Goal: Task Accomplishment & Management: Manage account settings

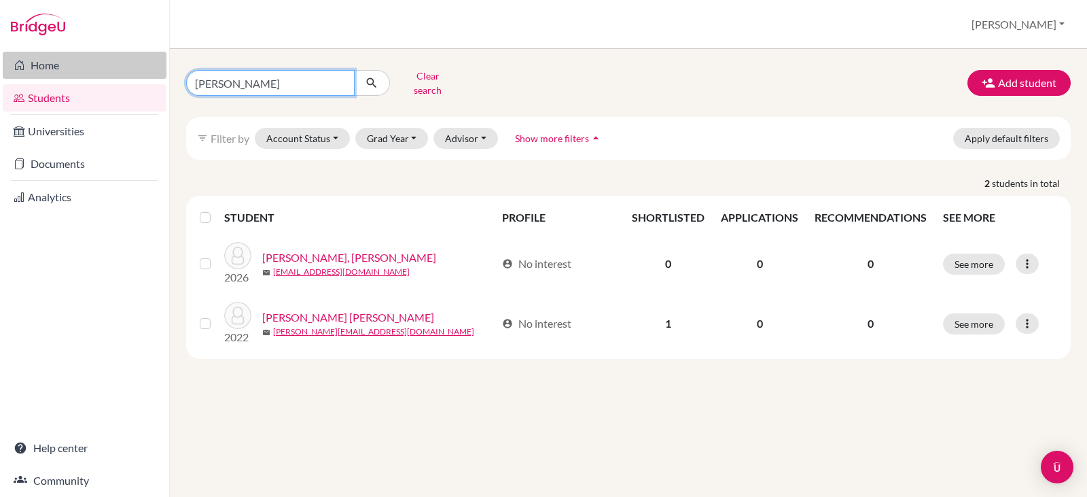
drag, startPoint x: 245, startPoint y: 78, endPoint x: 152, endPoint y: 77, distance: 92.4
click at [154, 78] on div "Home Students Universities Documents Analytics Help center Community Students o…" at bounding box center [543, 248] width 1087 height 497
type input "camilla caballero"
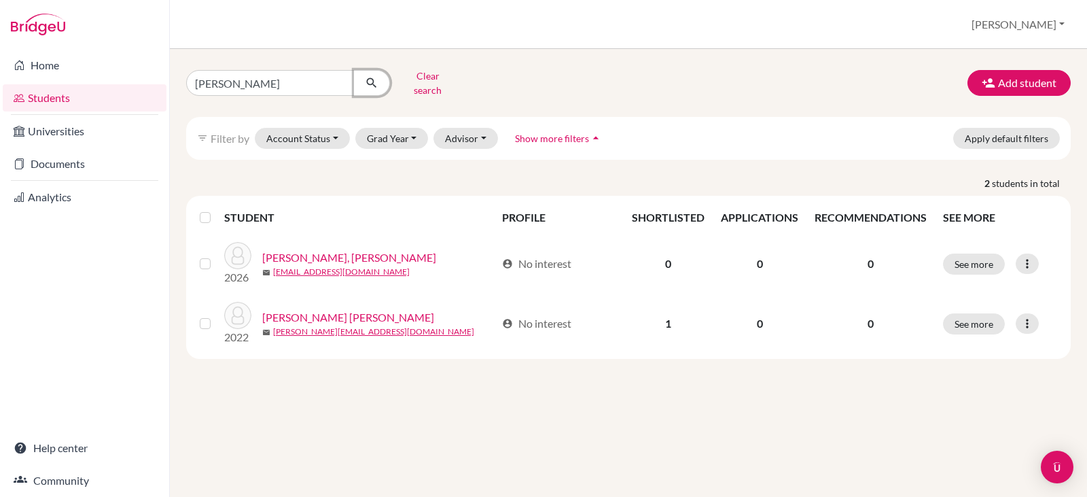
click at [369, 76] on icon "submit" at bounding box center [372, 83] width 14 height 14
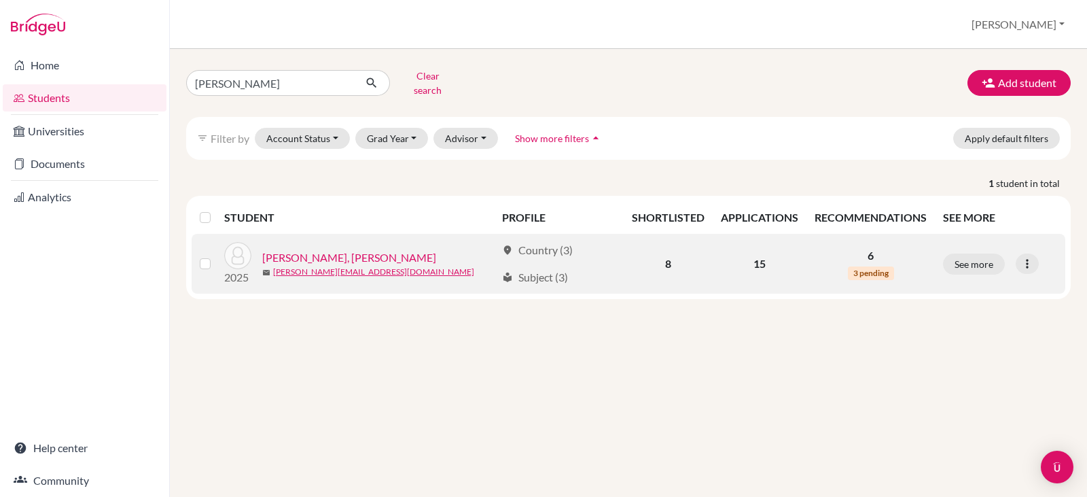
click at [363, 249] on link "[PERSON_NAME], [PERSON_NAME]" at bounding box center [349, 257] width 174 height 16
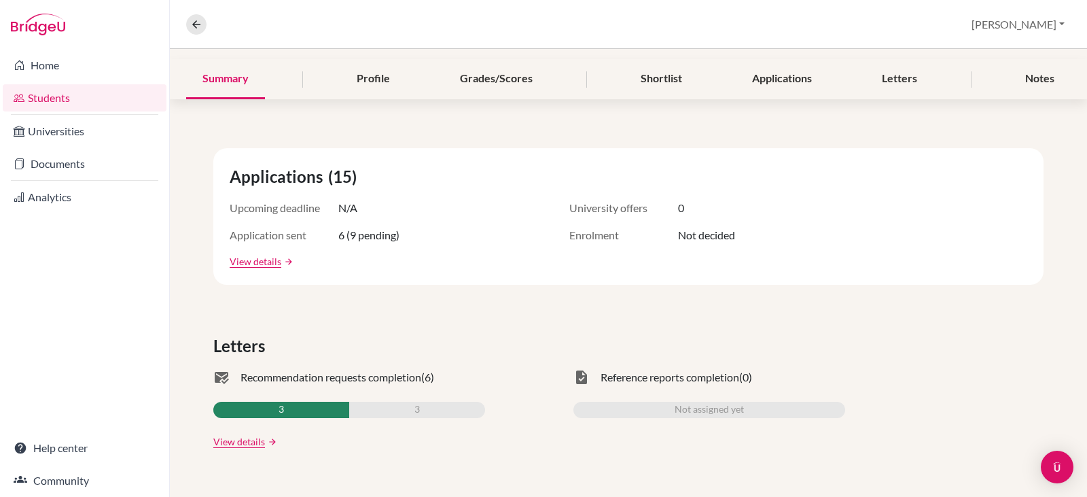
scroll to position [136, 0]
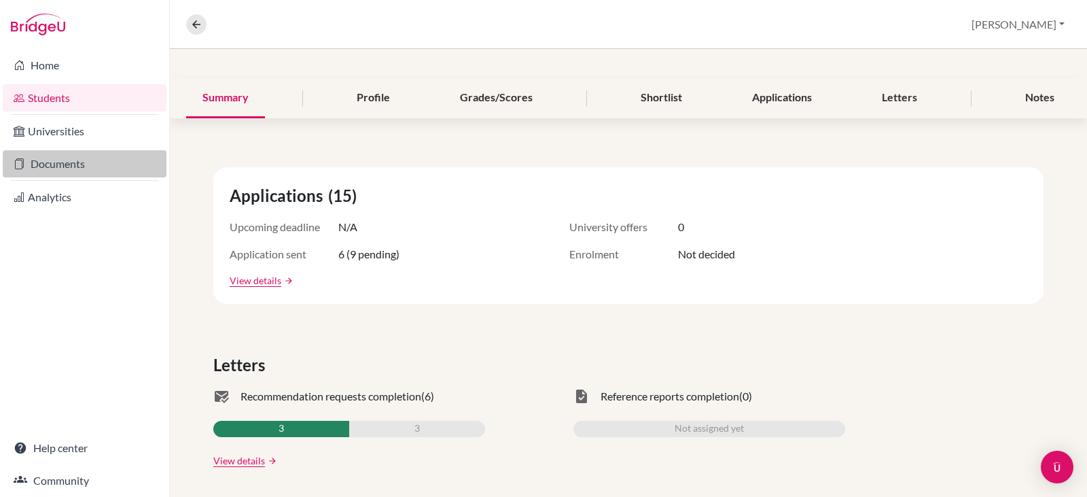
click at [63, 164] on link "Documents" at bounding box center [85, 163] width 164 height 27
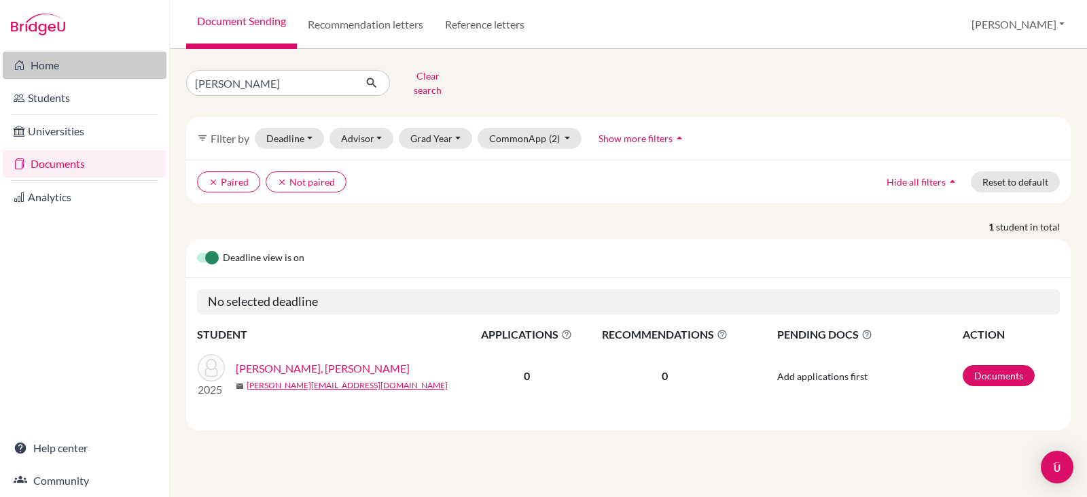
click at [50, 58] on link "Home" at bounding box center [85, 65] width 164 height 27
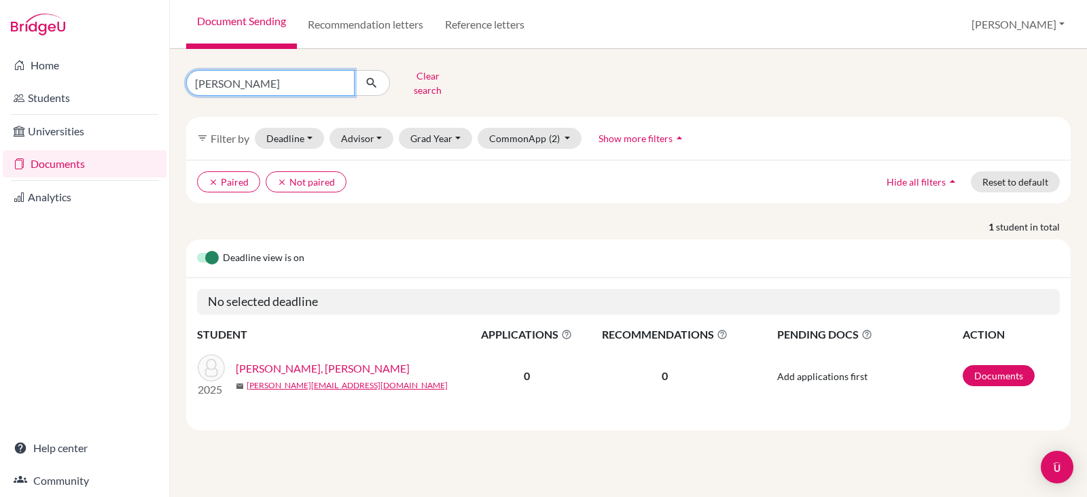
drag, startPoint x: 252, startPoint y: 83, endPoint x: 130, endPoint y: 52, distance: 126.2
click at [139, 79] on div "Home Students Universities Documents Analytics Help center Community Document S…" at bounding box center [543, 248] width 1087 height 497
type input "camilla caballero"
click at [374, 76] on icon "submit" at bounding box center [372, 83] width 14 height 14
click at [333, 360] on link "[PERSON_NAME], [PERSON_NAME]" at bounding box center [323, 368] width 174 height 16
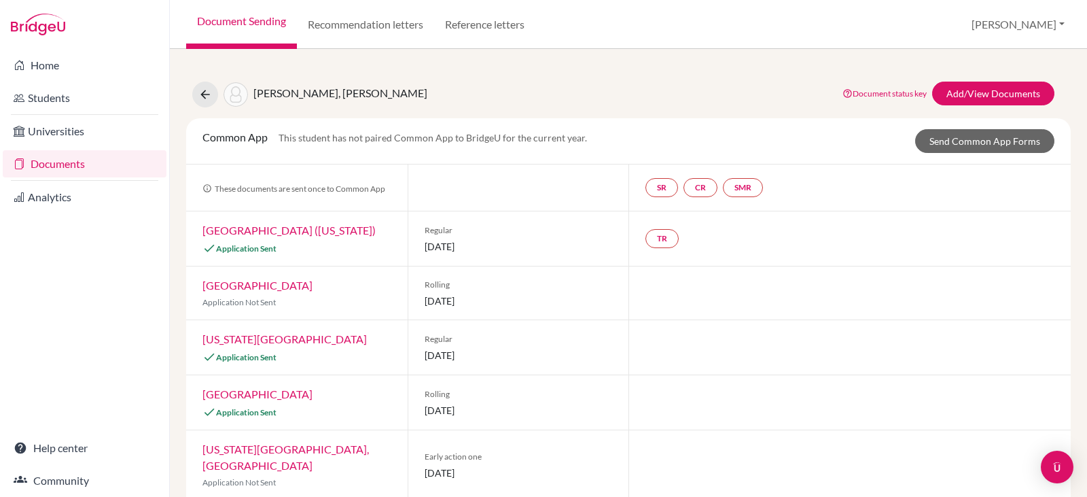
scroll to position [26, 0]
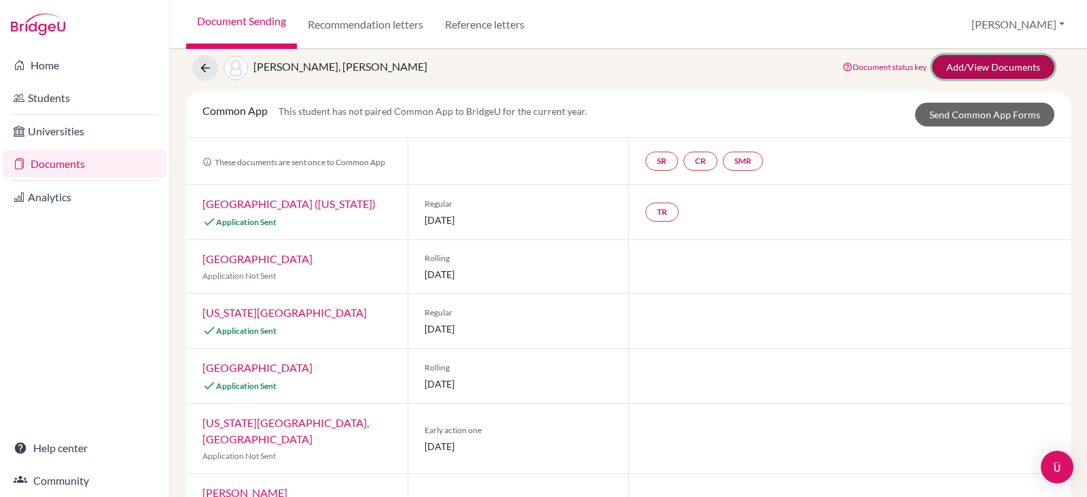
click at [966, 65] on link "Add/View Documents" at bounding box center [993, 67] width 122 height 24
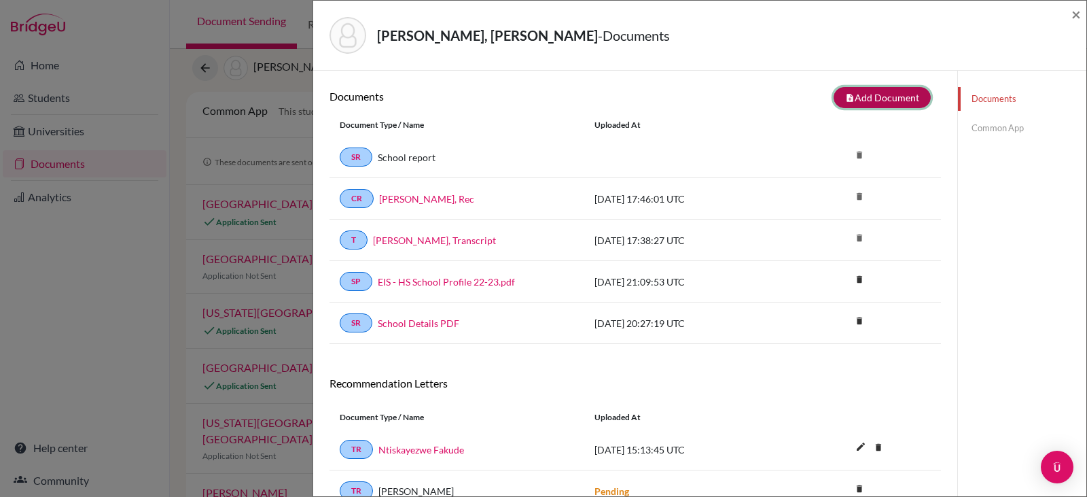
click at [863, 94] on button "note_add Add Document" at bounding box center [881, 97] width 97 height 21
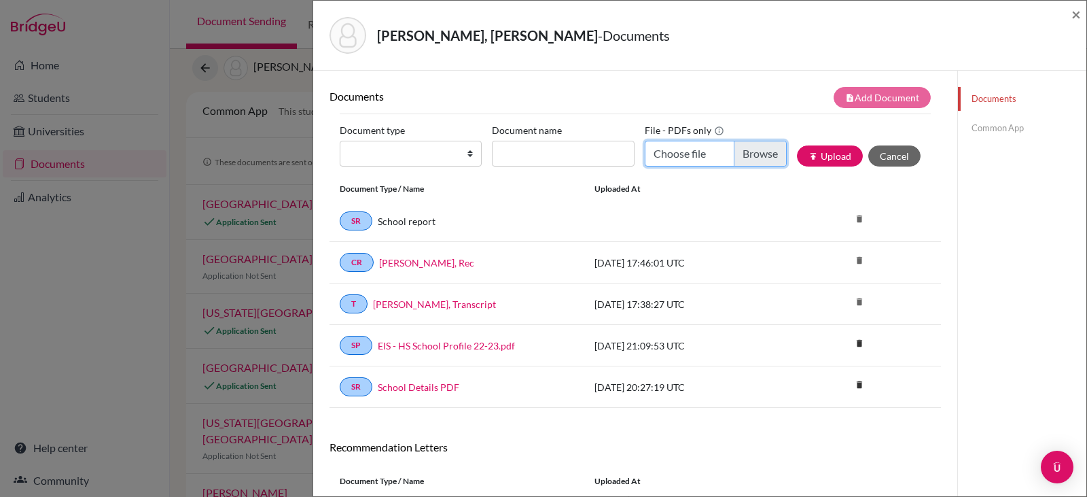
click at [749, 151] on input "Choose file" at bounding box center [716, 154] width 142 height 26
type input "C:\fakepath\[PERSON_NAME].pdf"
click at [466, 153] on select "Change explanation for Common App reports Counselor recommendation Internationa…" at bounding box center [411, 154] width 142 height 26
select select "2"
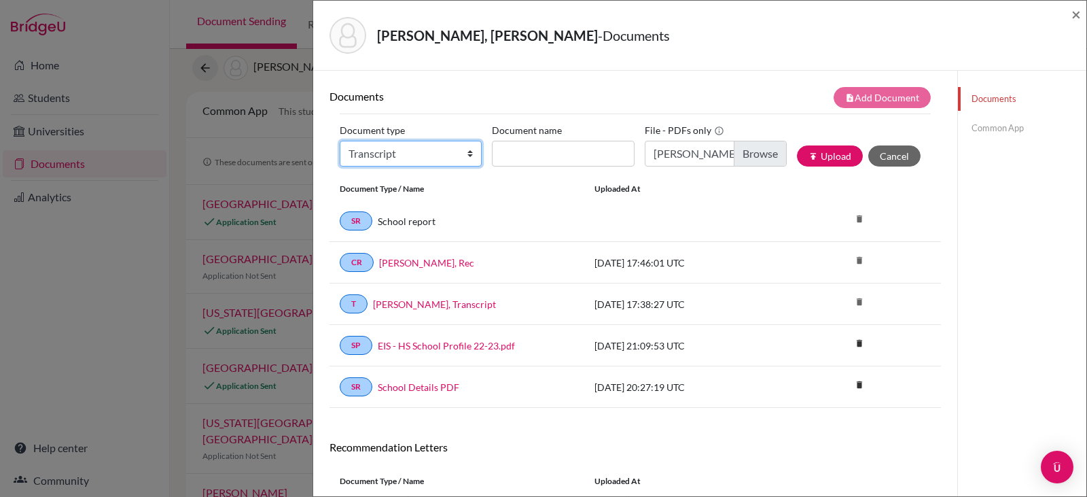
click at [340, 141] on select "Change explanation for Common App reports Counselor recommendation Internationa…" at bounding box center [411, 154] width 142 height 26
click at [516, 151] on input "Document name" at bounding box center [563, 154] width 142 height 26
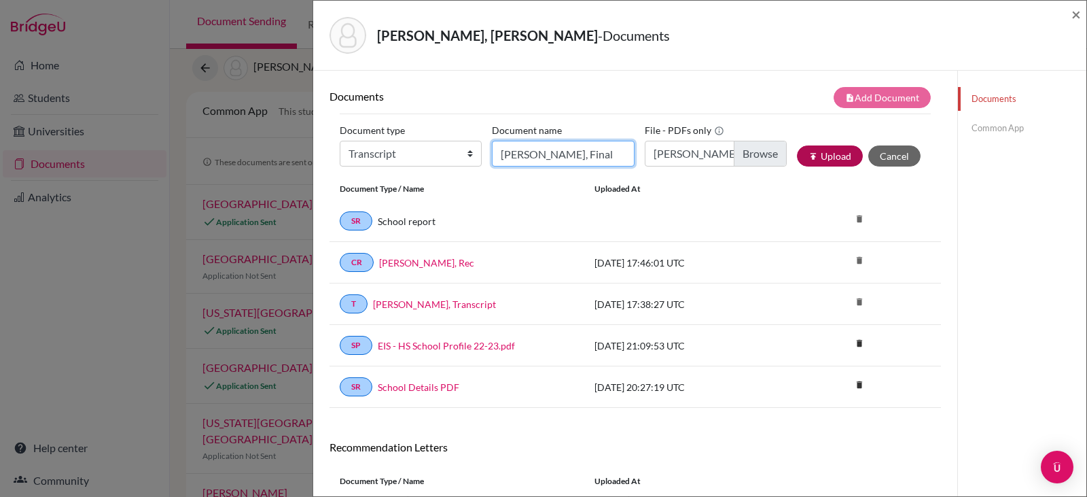
type input "[PERSON_NAME], Final"
click at [817, 155] on button "publish Upload" at bounding box center [830, 155] width 66 height 21
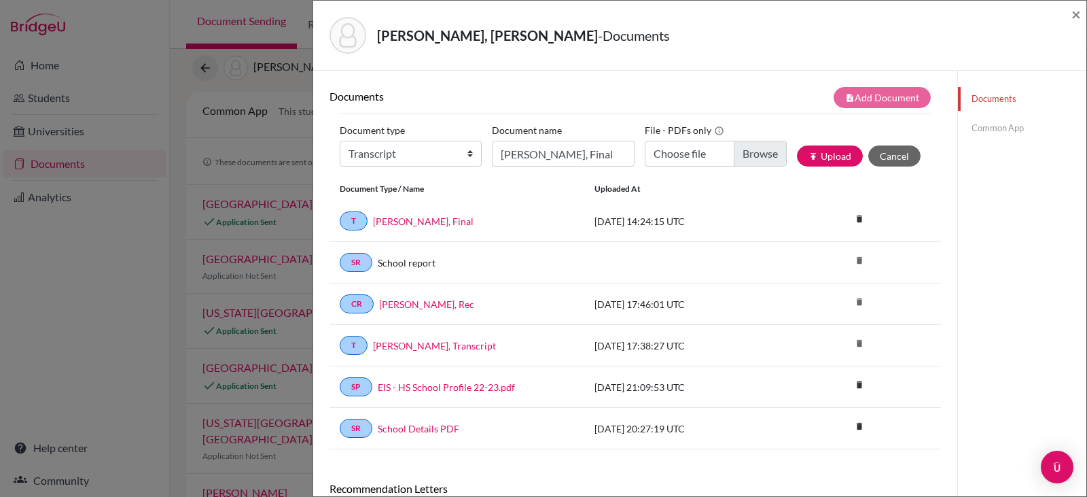
click at [988, 126] on link "Common App" at bounding box center [1022, 128] width 128 height 24
